Goal: Navigation & Orientation: Understand site structure

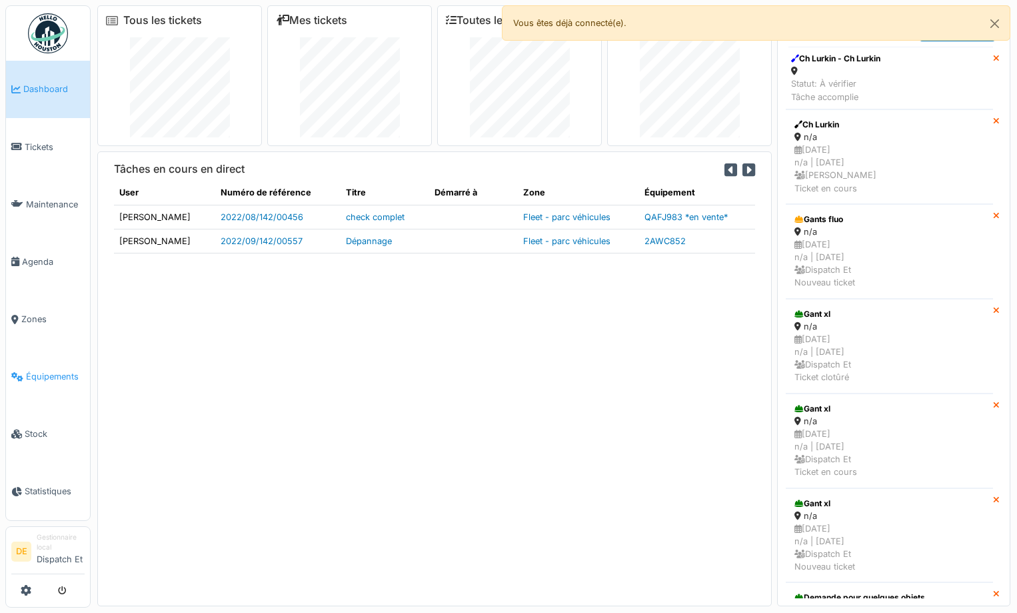
click at [41, 383] on link "Équipements" at bounding box center [48, 376] width 84 height 57
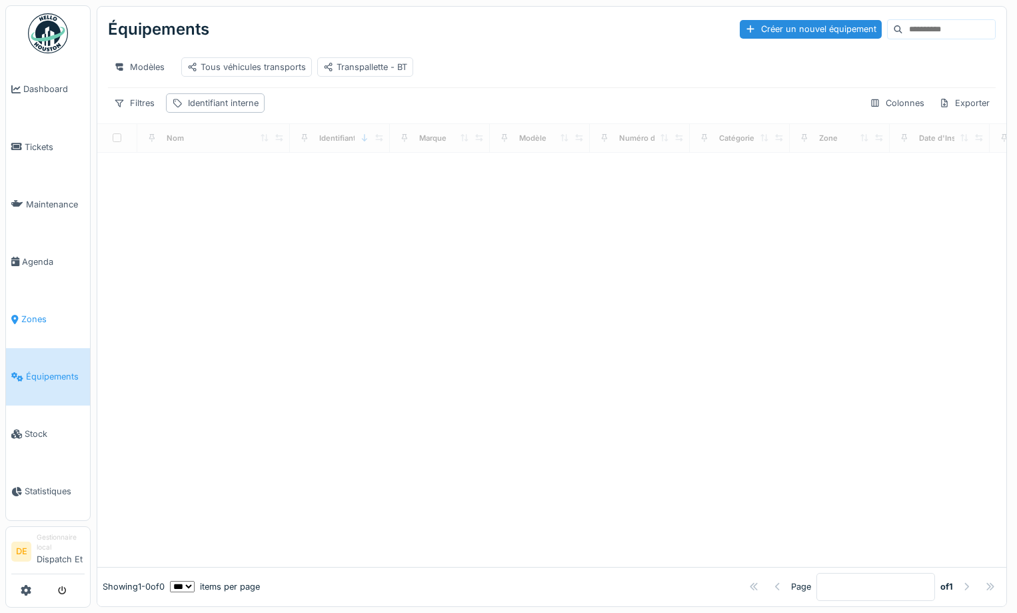
click at [49, 323] on span "Zones" at bounding box center [52, 319] width 63 height 13
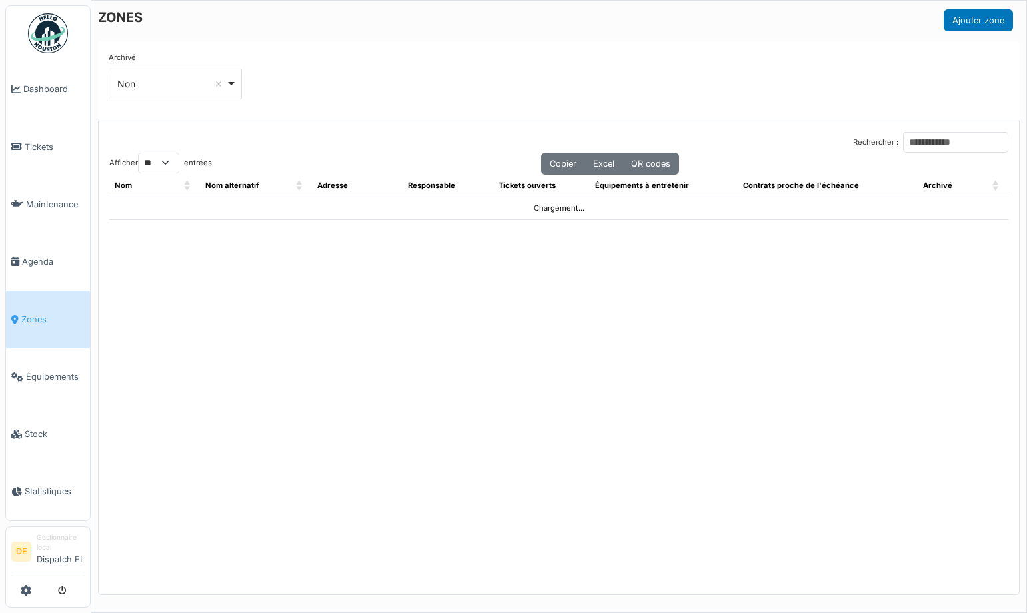
select select "**"
click at [51, 263] on span "Agenda" at bounding box center [53, 261] width 63 height 13
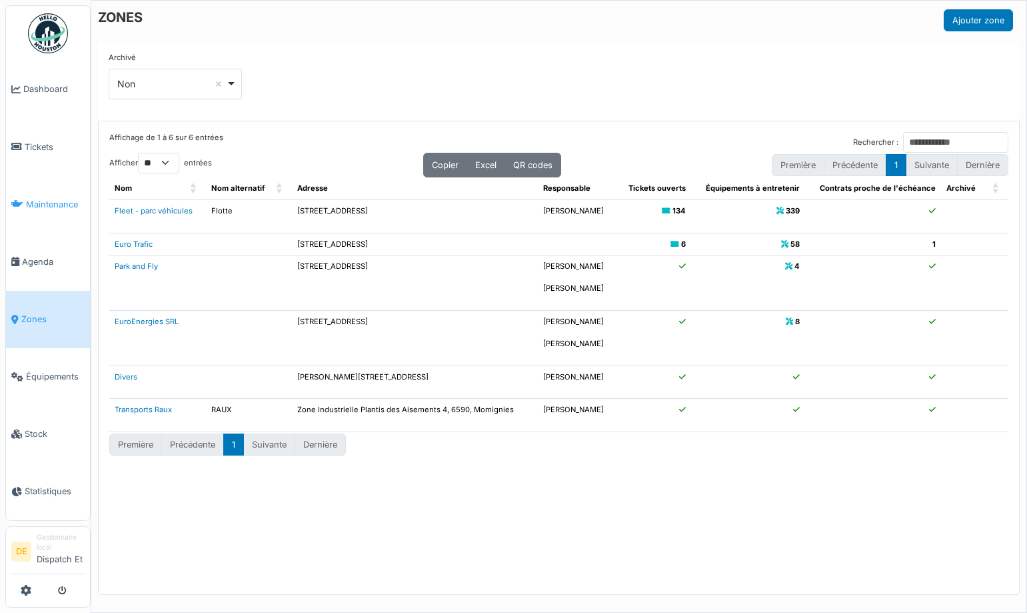
click at [45, 203] on span "Maintenance" at bounding box center [55, 204] width 59 height 13
click at [31, 155] on link "Tickets" at bounding box center [48, 146] width 84 height 57
